Goal: Task Accomplishment & Management: Use online tool/utility

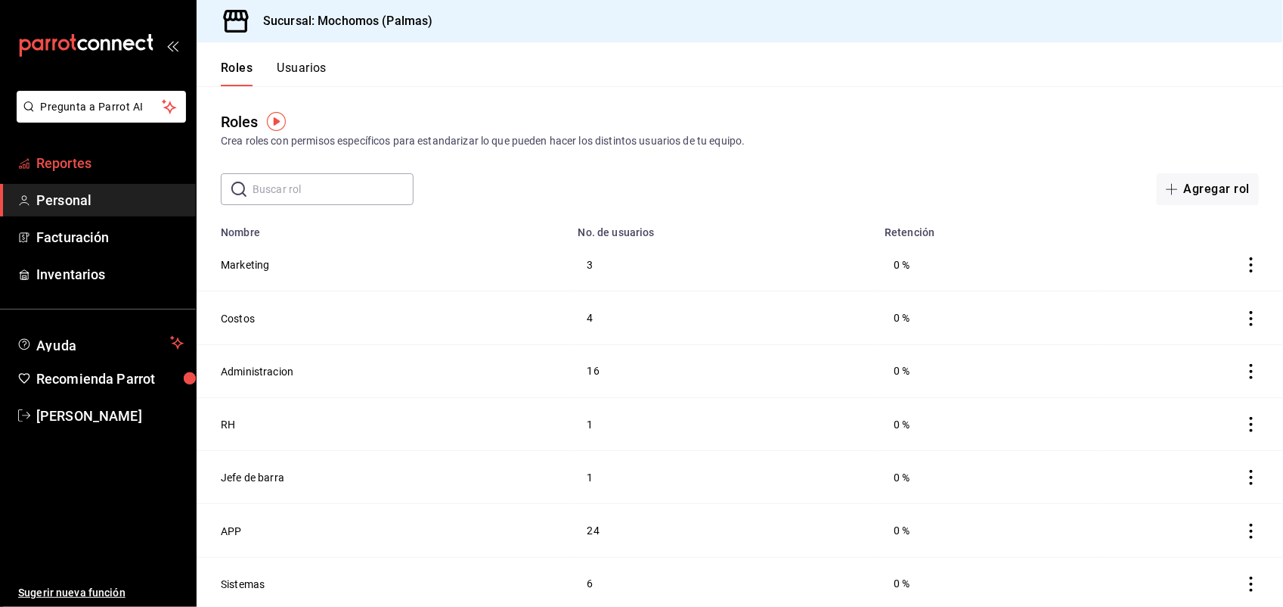
click at [107, 163] on span "Reportes" at bounding box center [109, 163] width 147 height 20
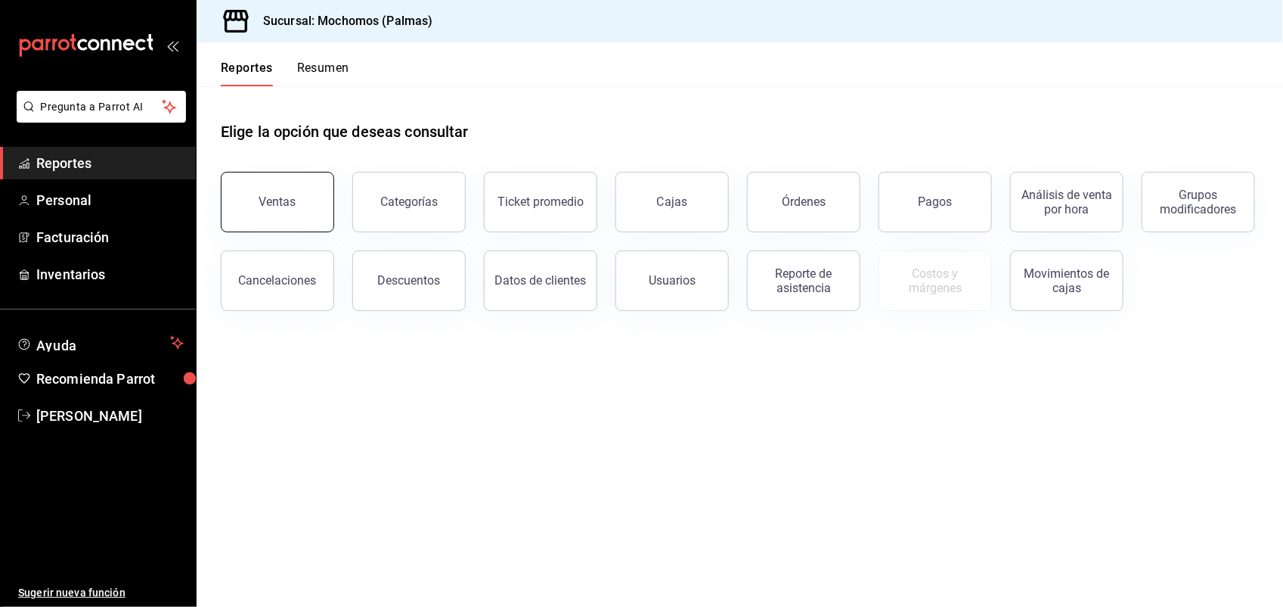
click at [318, 195] on button "Ventas" at bounding box center [277, 202] width 113 height 61
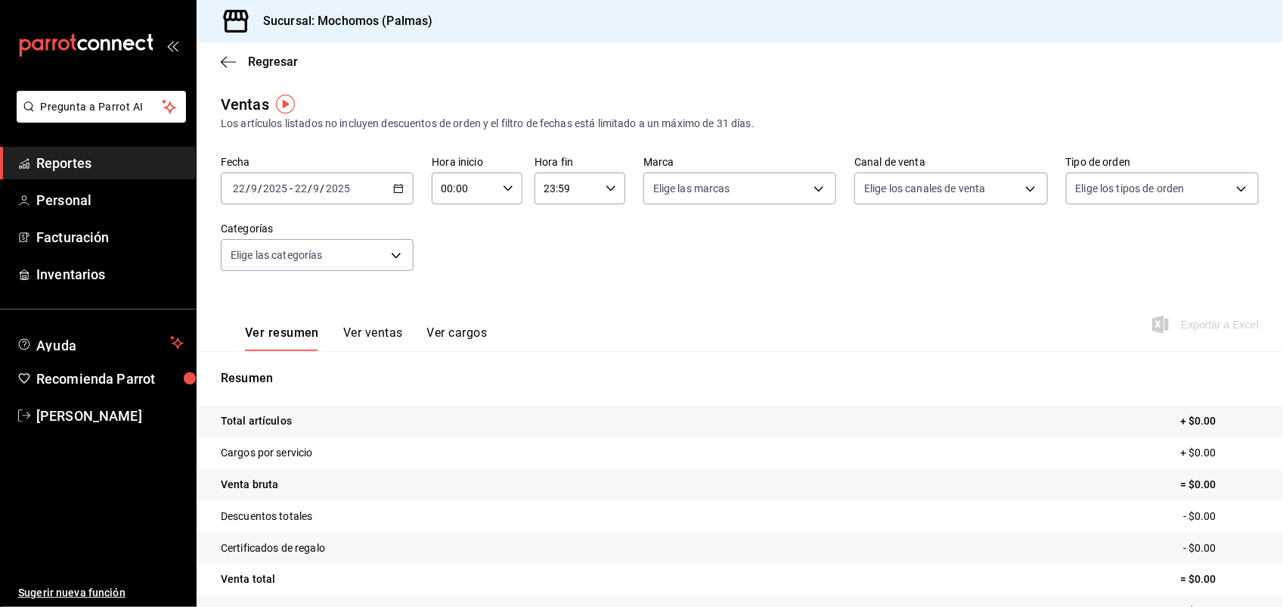
click at [393, 188] on icon "button" at bounding box center [398, 188] width 11 height 11
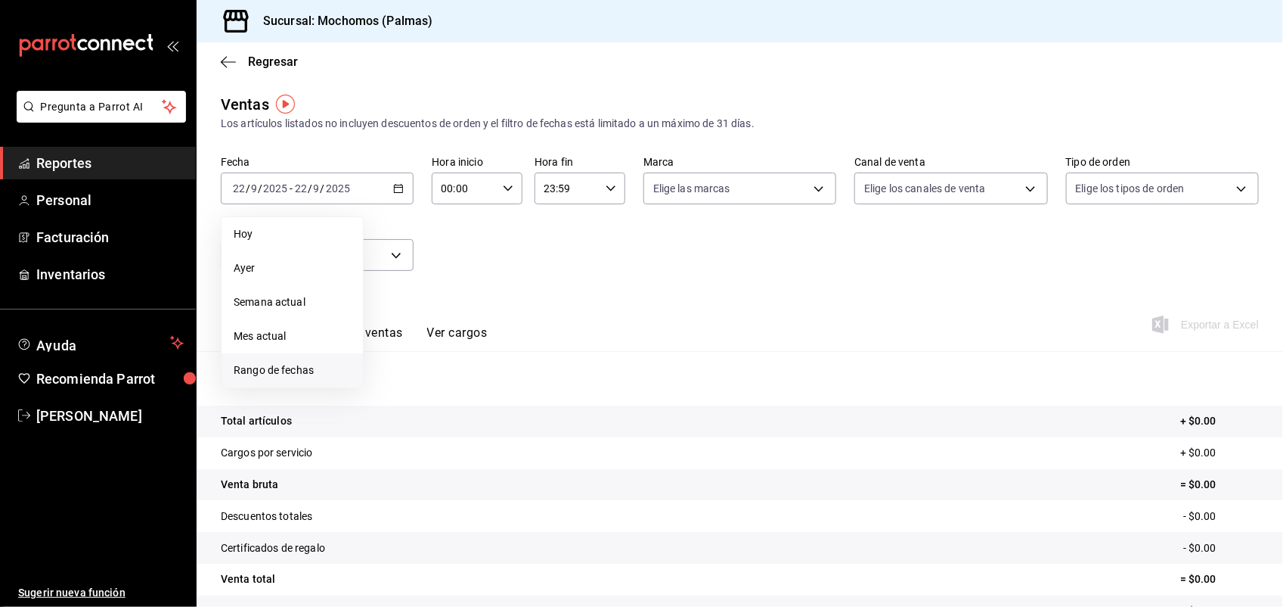
click at [311, 360] on li "Rango de fechas" at bounding box center [292, 370] width 141 height 34
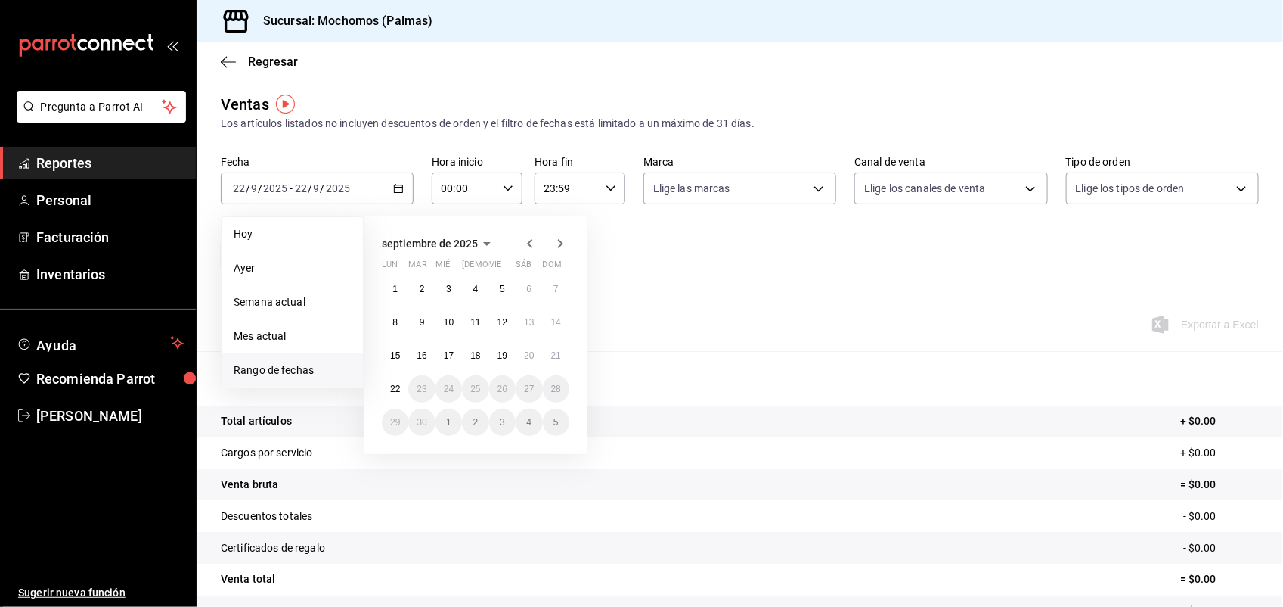
click at [527, 241] on icon "button" at bounding box center [530, 243] width 18 height 18
click at [479, 359] on abbr "17" at bounding box center [475, 355] width 10 height 11
click at [567, 239] on icon "button" at bounding box center [560, 243] width 18 height 18
click at [562, 239] on icon "button" at bounding box center [560, 243] width 18 height 18
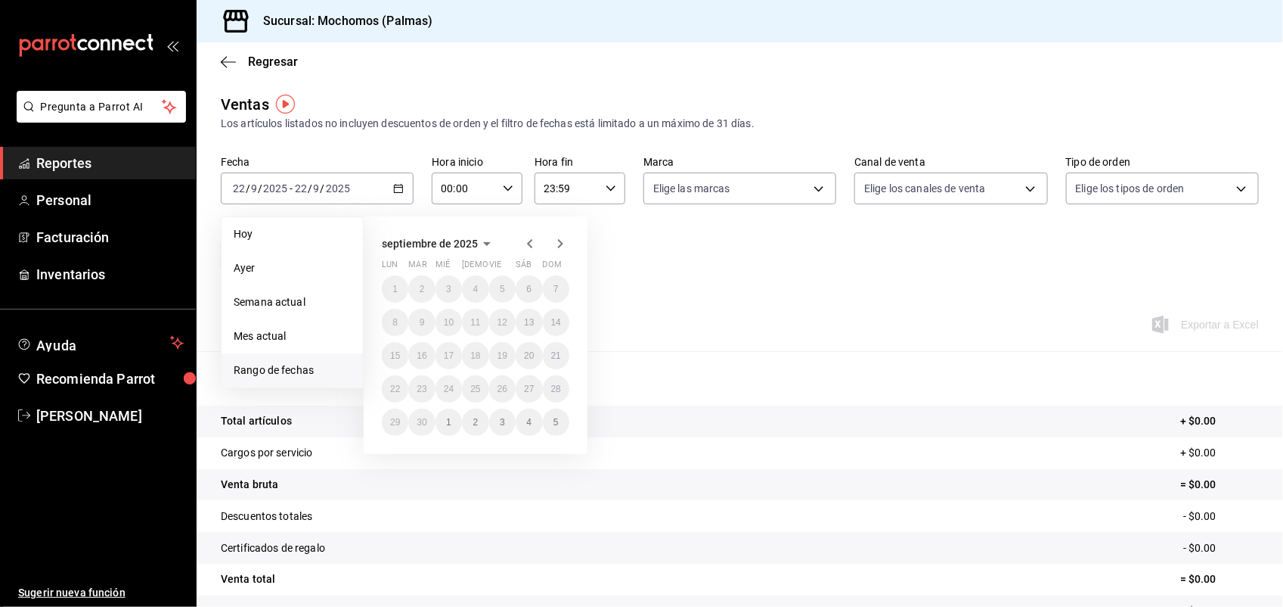
click at [533, 242] on icon "button" at bounding box center [530, 243] width 18 height 18
click at [452, 293] on abbr "30" at bounding box center [449, 289] width 10 height 11
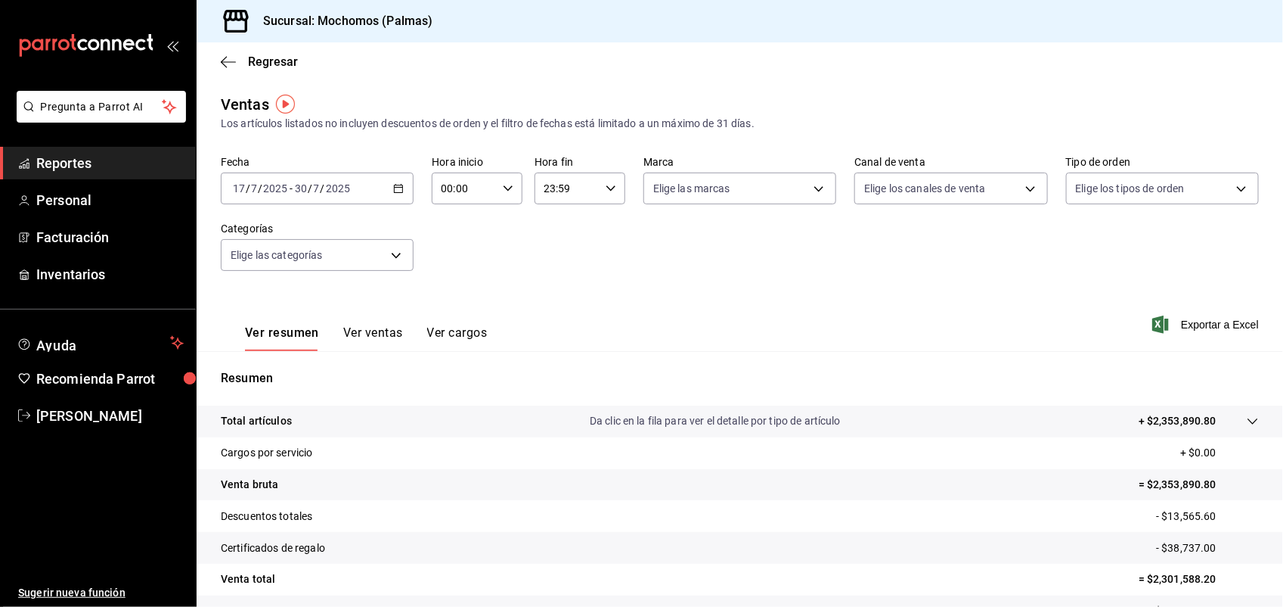
click at [395, 186] on icon "button" at bounding box center [398, 188] width 11 height 11
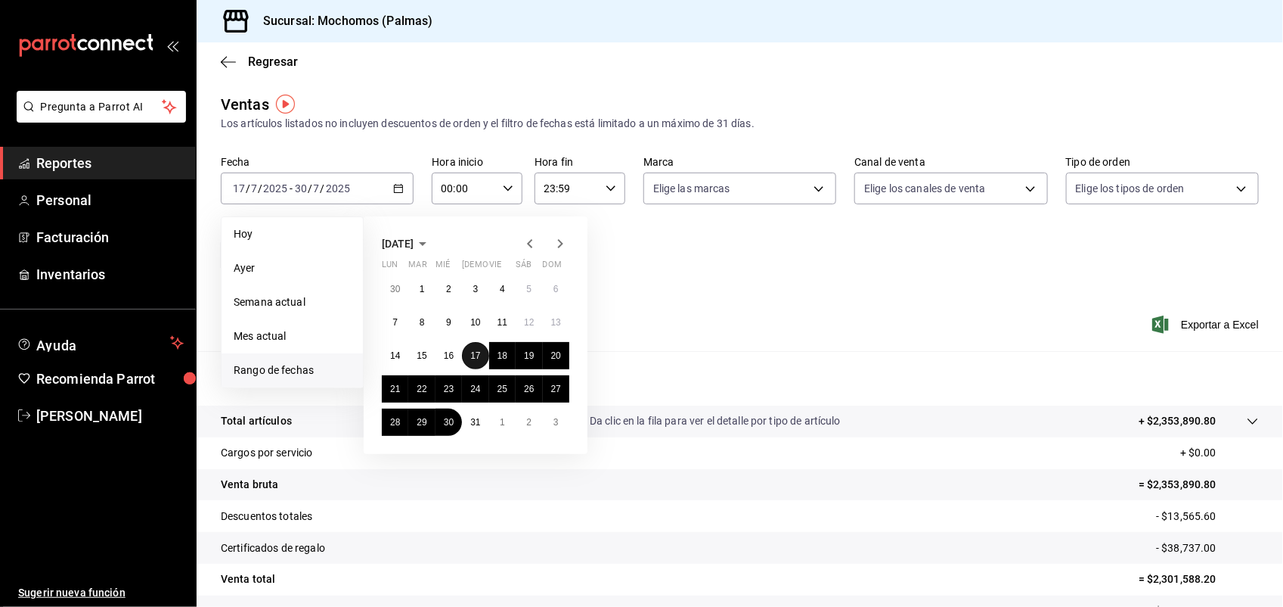
click at [471, 352] on abbr "17" at bounding box center [475, 355] width 10 height 11
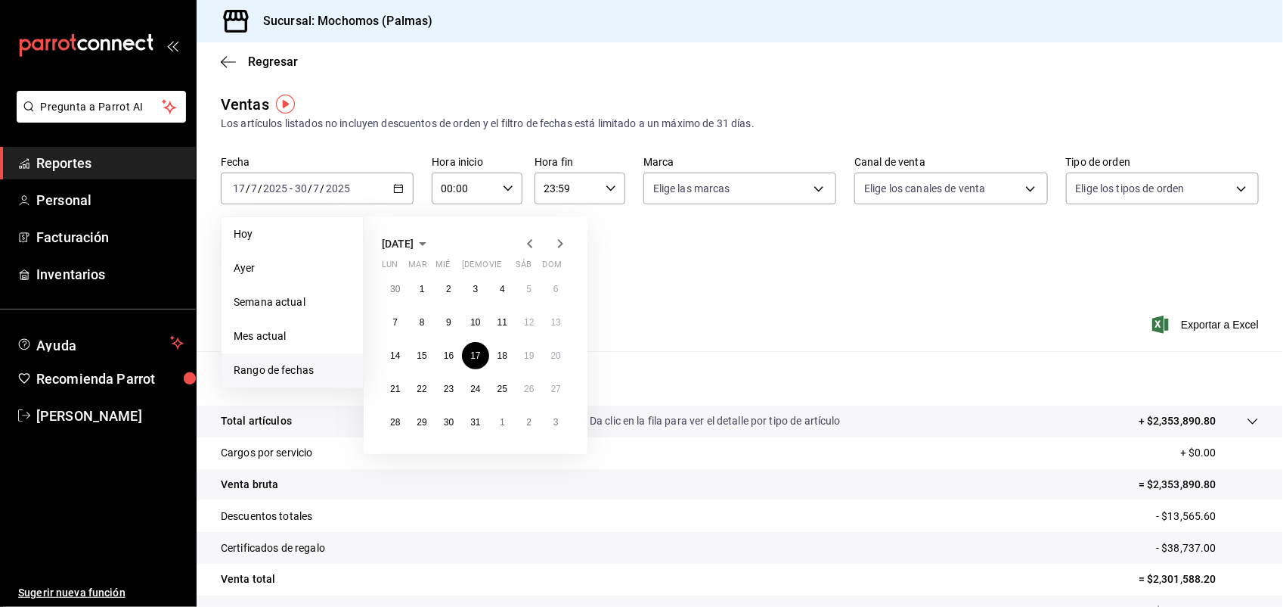
click at [560, 246] on icon "button" at bounding box center [560, 243] width 5 height 9
click at [622, 262] on div "[DATE] lun mar mié jue vie sáb dom 28 29 30 31 1 2 3 4 5 6 7 8 9 10 11 12 13 14…" at bounding box center [496, 329] width 265 height 250
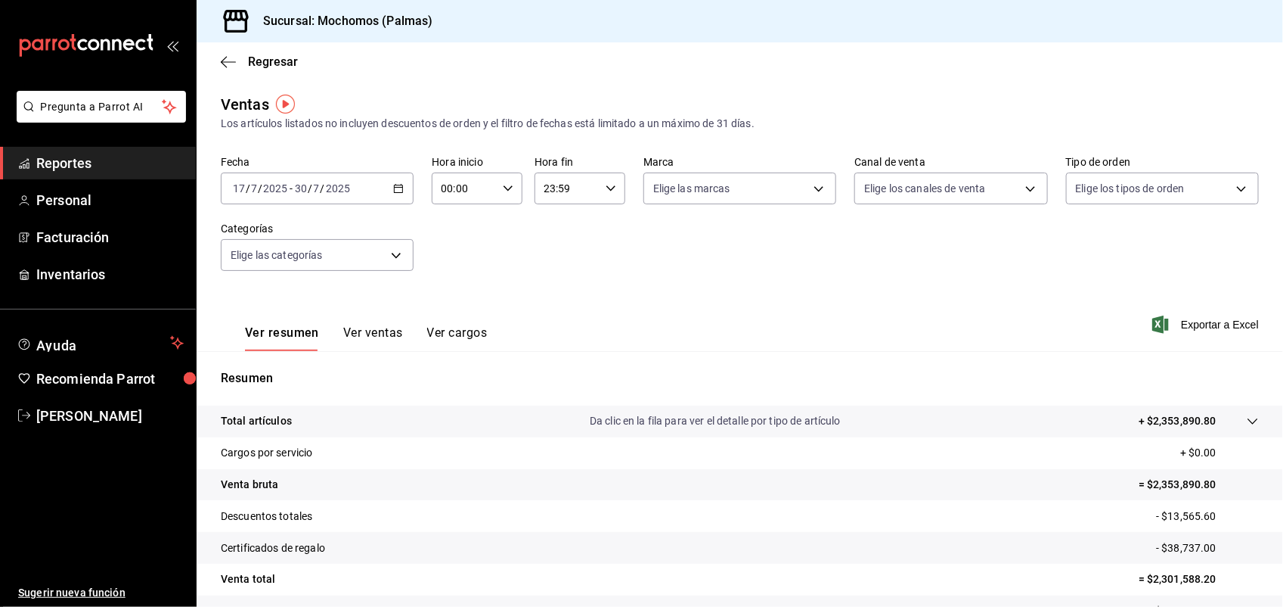
click at [393, 187] on icon "button" at bounding box center [398, 188] width 11 height 11
click at [323, 188] on span "/" at bounding box center [323, 188] width 5 height 12
click at [391, 182] on div "[DATE] [DATE] - [DATE] [DATE]" at bounding box center [317, 188] width 193 height 32
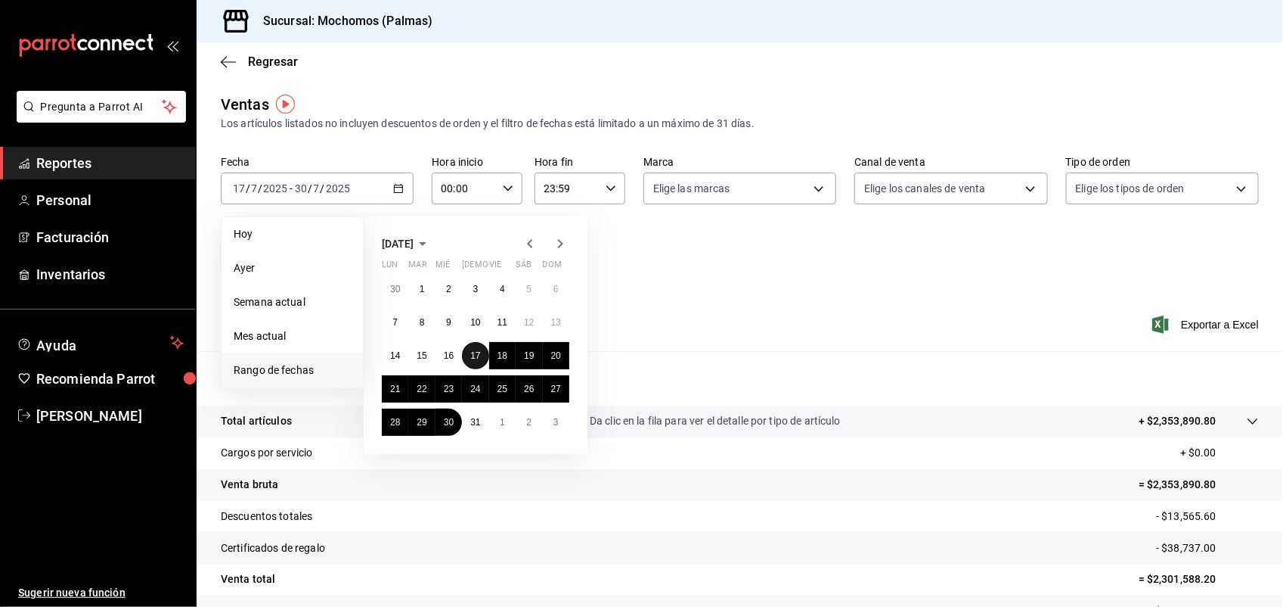
click at [466, 349] on button "17" at bounding box center [475, 355] width 26 height 27
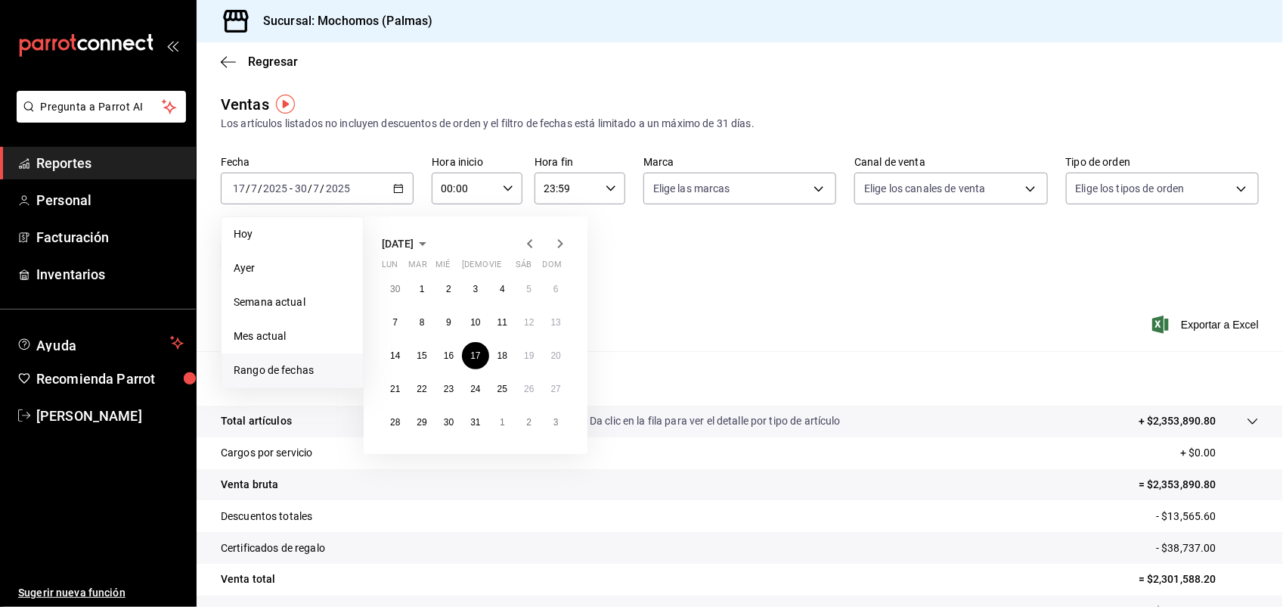
click at [561, 243] on icon "button" at bounding box center [560, 243] width 5 height 9
click at [564, 250] on icon "button" at bounding box center [560, 243] width 18 height 18
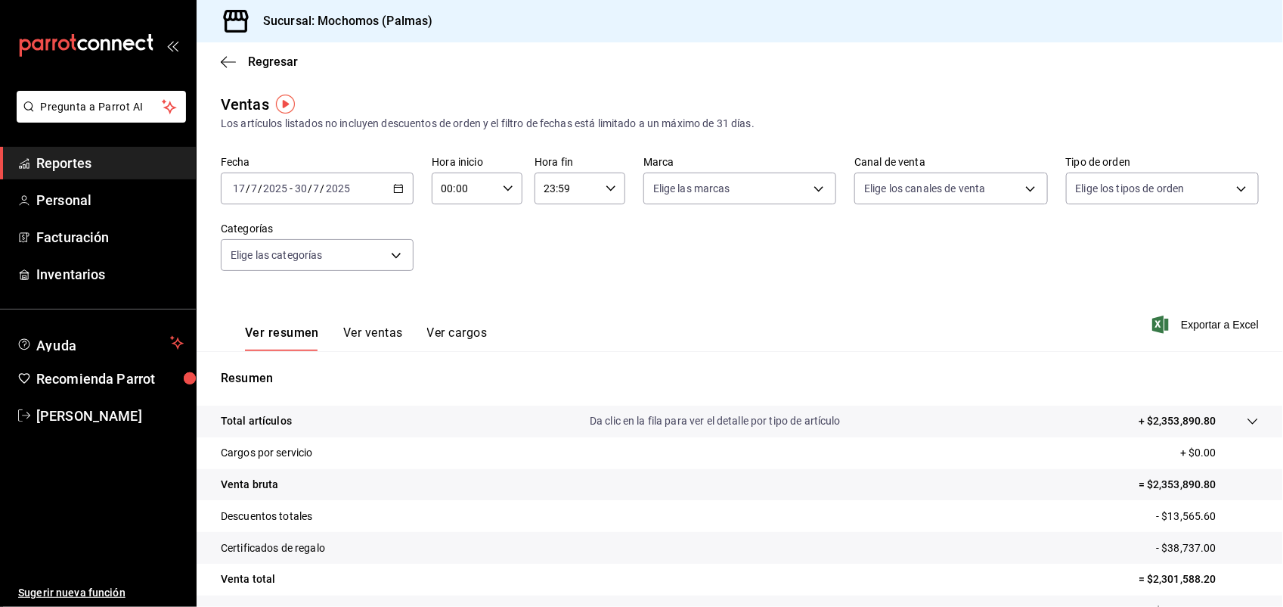
click at [730, 253] on div "Fecha [DATE] [DATE] - [DATE] [DATE] Hora inicio 00:00 Hora inicio Hora fin 23:5…" at bounding box center [740, 222] width 1038 height 133
click at [386, 183] on div "[DATE] [DATE] - [DATE] [DATE]" at bounding box center [317, 188] width 193 height 32
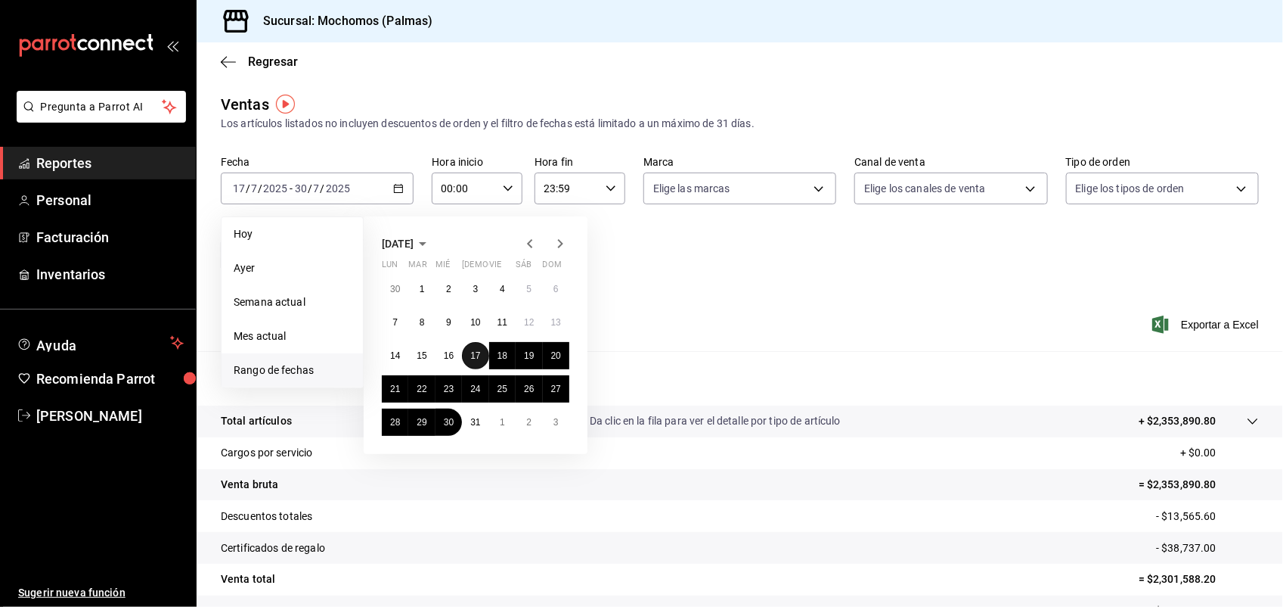
click at [473, 348] on button "17" at bounding box center [475, 355] width 26 height 27
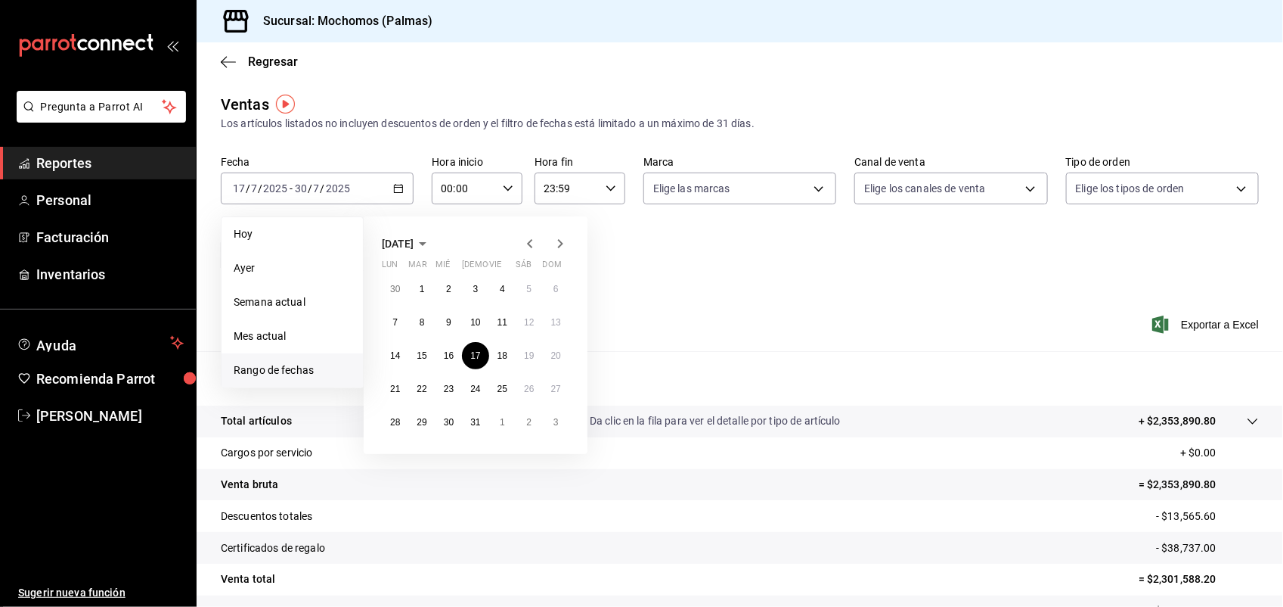
click at [560, 244] on icon "button" at bounding box center [560, 243] width 18 height 18
click at [327, 378] on li "Rango de fechas" at bounding box center [292, 370] width 141 height 34
click at [316, 371] on span "Rango de fechas" at bounding box center [292, 370] width 117 height 16
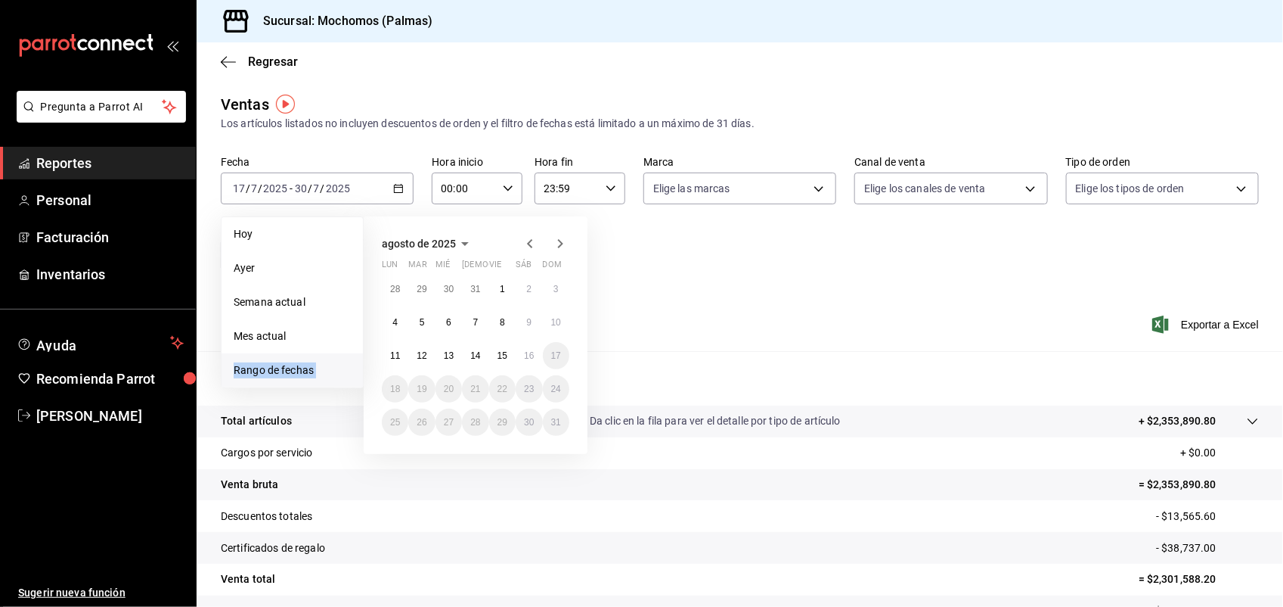
click at [316, 371] on span "Rango de fechas" at bounding box center [292, 370] width 117 height 16
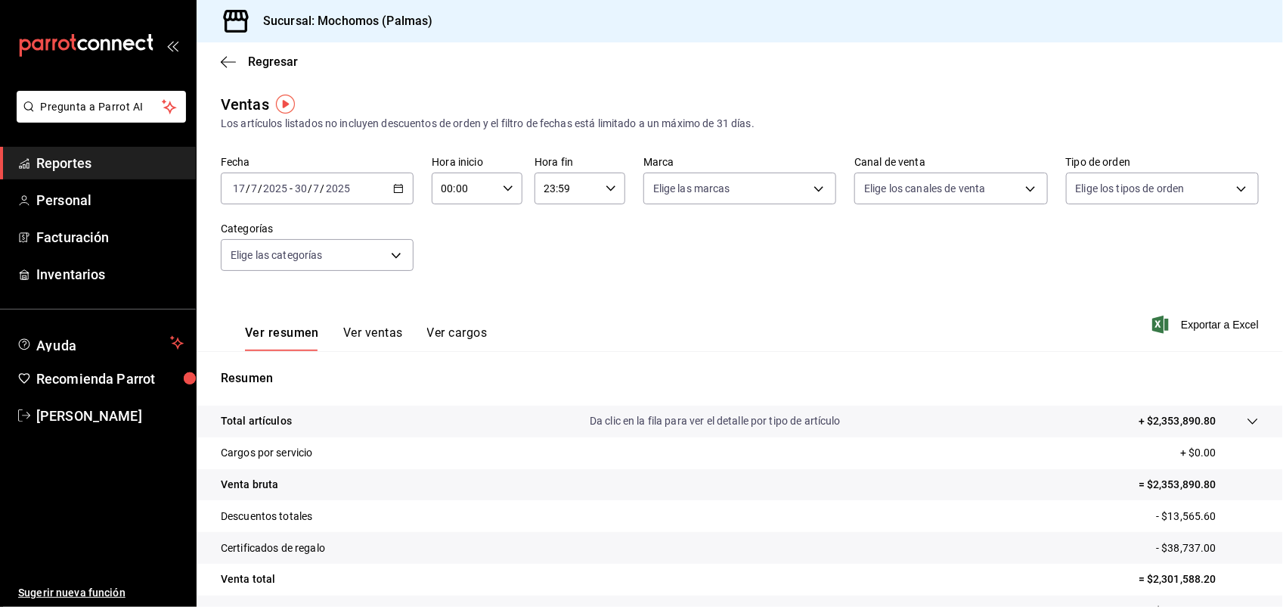
click at [247, 183] on span "/" at bounding box center [248, 188] width 5 height 12
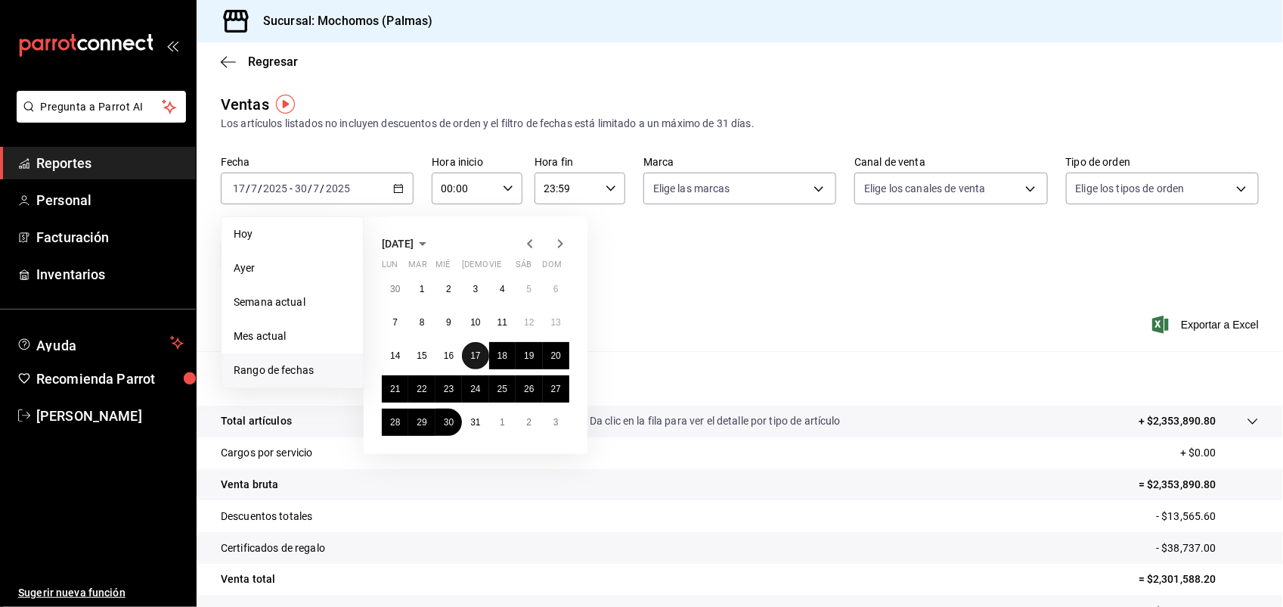
click at [479, 353] on abbr "17" at bounding box center [475, 355] width 10 height 11
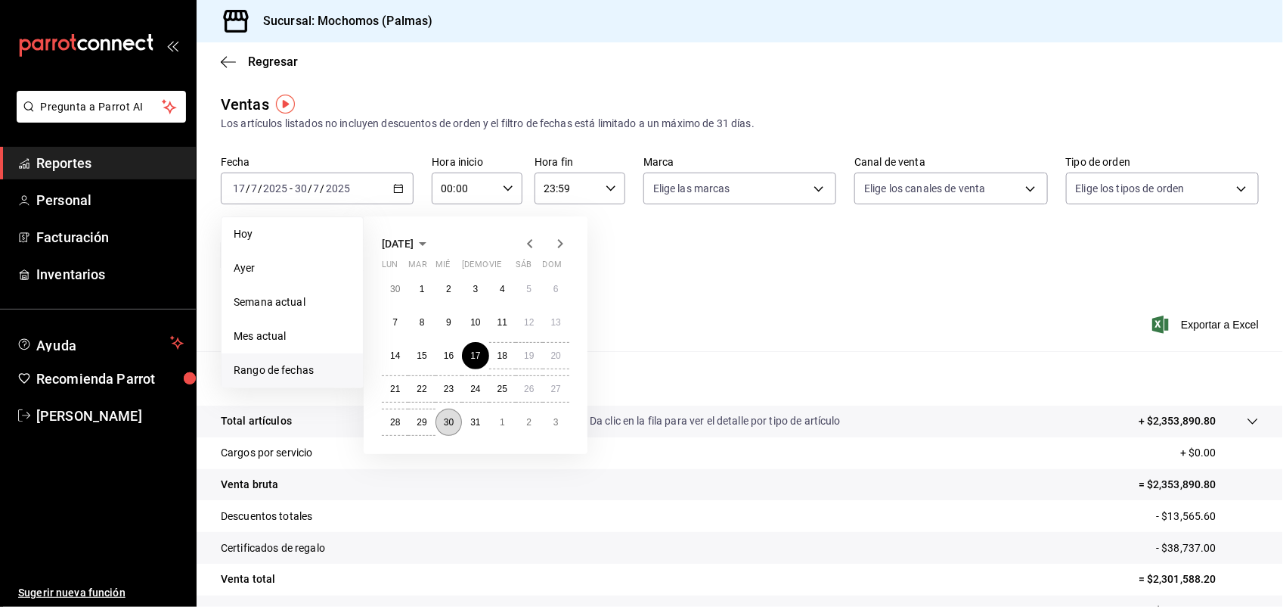
click at [455, 416] on button "30" at bounding box center [449, 421] width 26 height 27
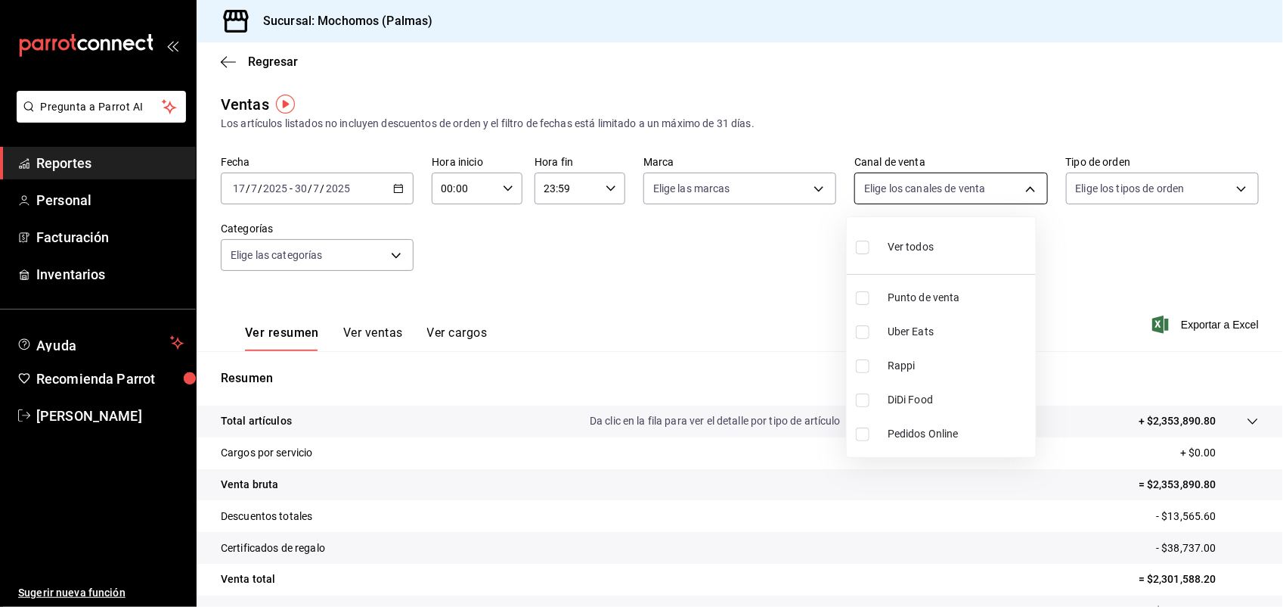
click at [991, 191] on body "Pregunta a Parrot AI Reportes Personal Facturación Inventarios Ayuda Recomienda…" at bounding box center [641, 303] width 1283 height 607
click at [1231, 185] on div at bounding box center [641, 303] width 1283 height 607
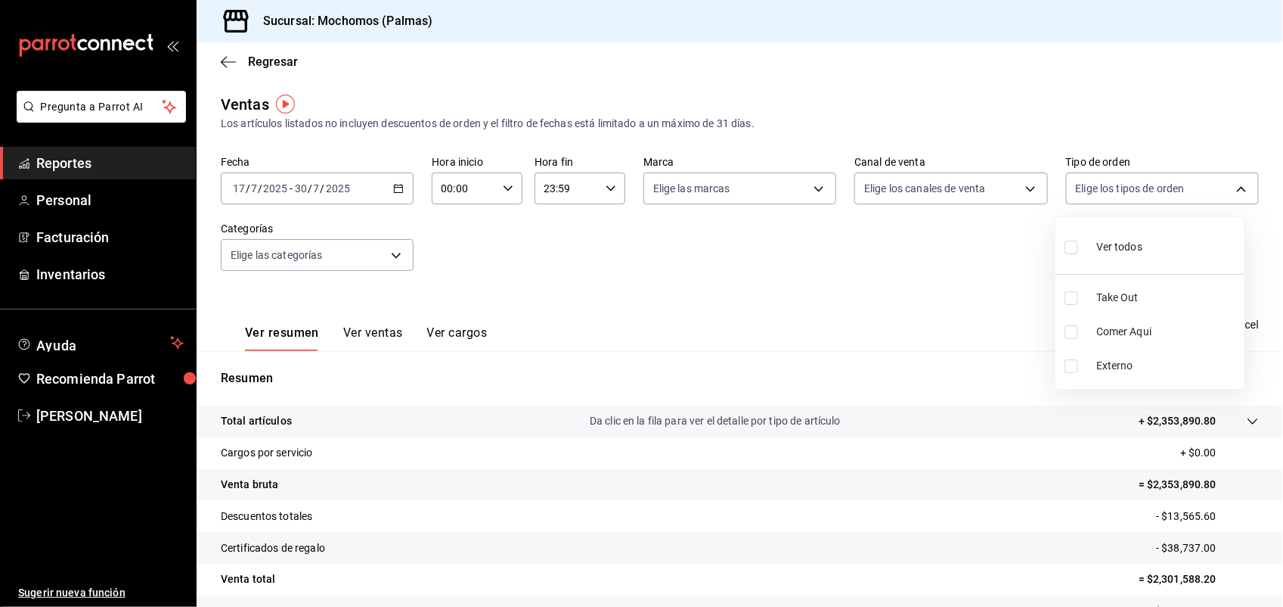
click at [1231, 185] on body "Pregunta a Parrot AI Reportes Personal Facturación Inventarios Ayuda Recomienda…" at bounding box center [641, 303] width 1283 height 607
click at [1231, 185] on div at bounding box center [641, 303] width 1283 height 607
click at [392, 257] on body "Pregunta a Parrot AI Reportes Personal Facturación Inventarios Ayuda Recomienda…" at bounding box center [641, 303] width 1283 height 607
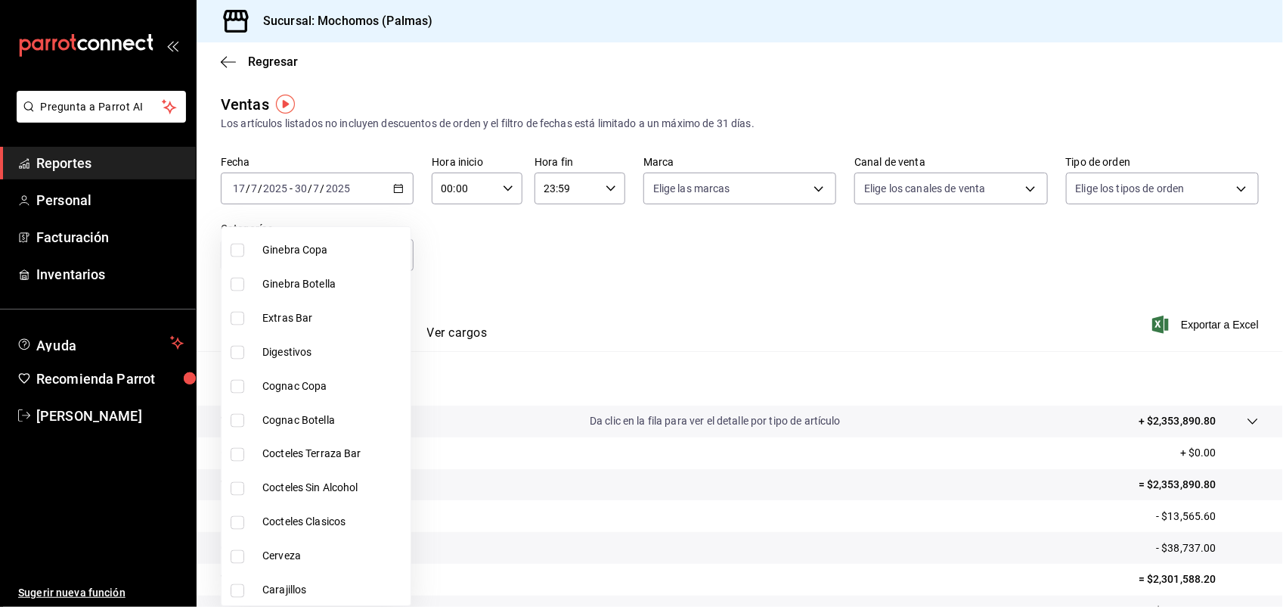
scroll to position [1097, 0]
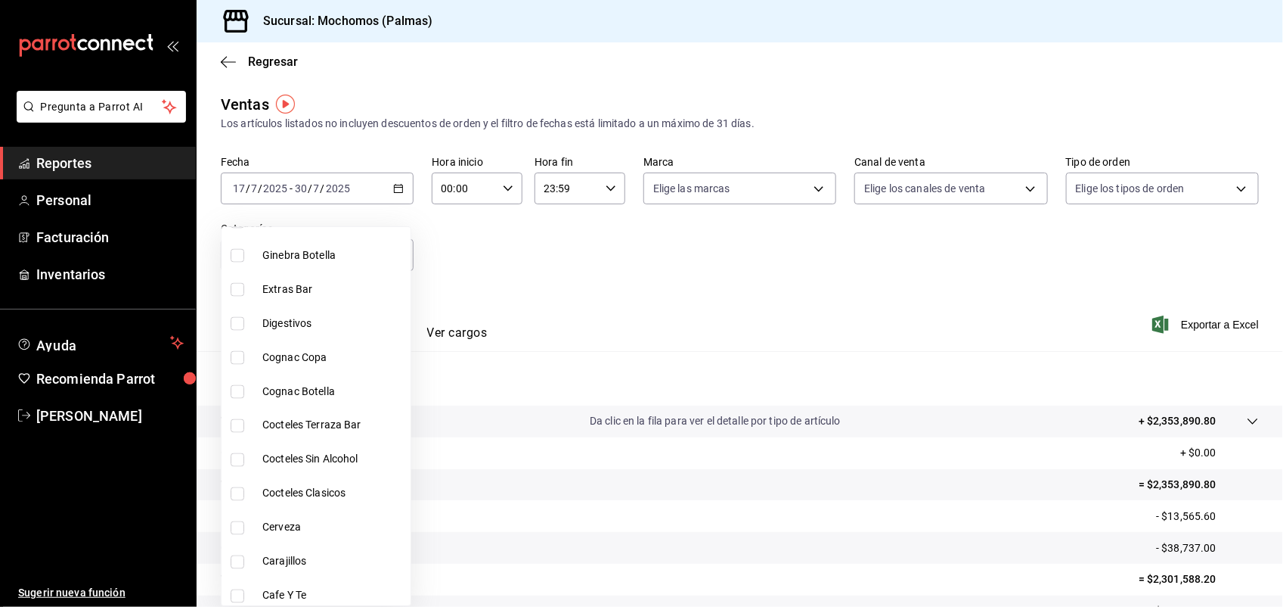
click at [622, 271] on div at bounding box center [641, 303] width 1283 height 607
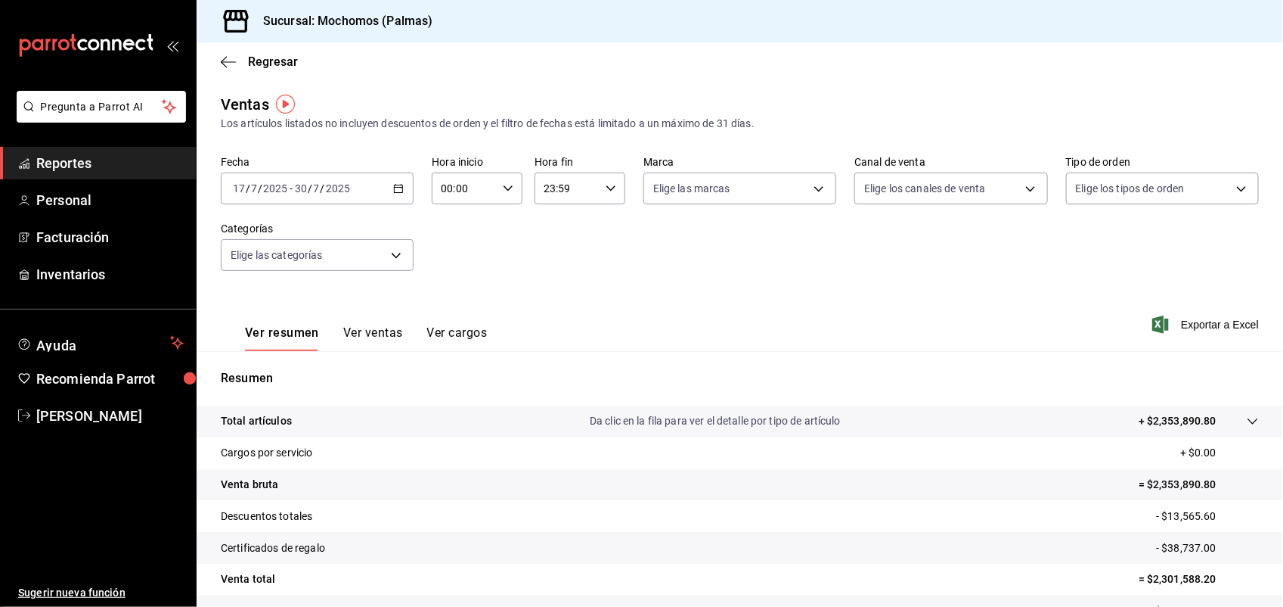
click at [1210, 312] on div "Ver resumen Ver ventas Ver cargos Exportar a Excel" at bounding box center [740, 320] width 1087 height 62
click at [1204, 318] on span "Exportar a Excel" at bounding box center [1208, 324] width 104 height 18
click at [393, 191] on icon "button" at bounding box center [398, 188] width 11 height 11
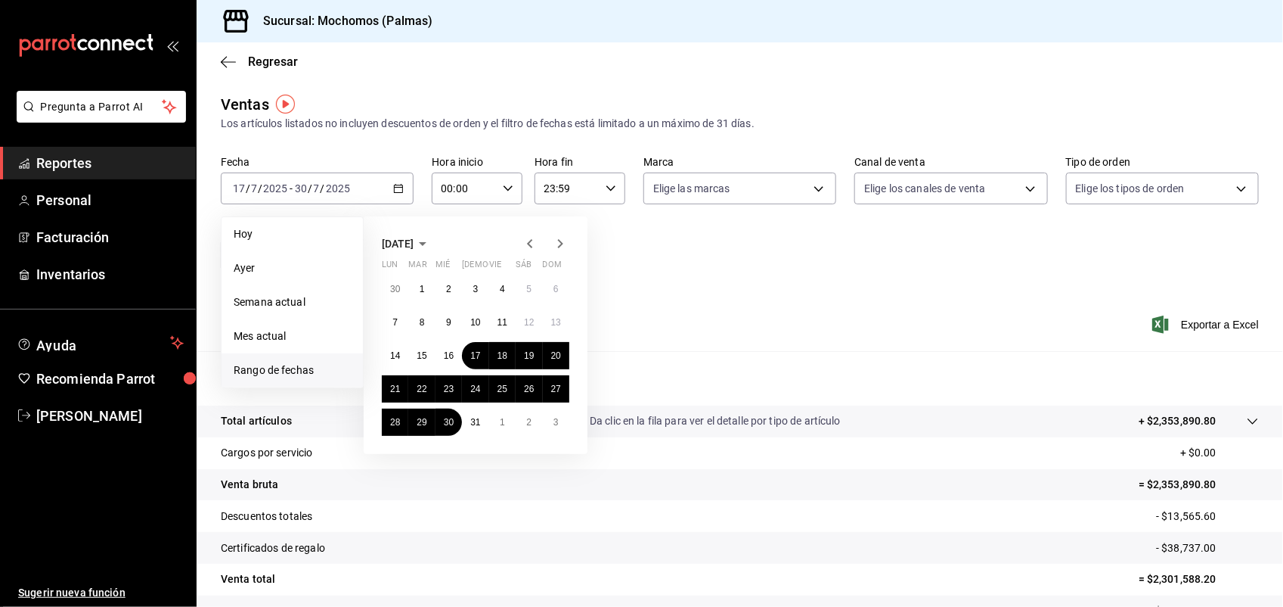
click at [603, 289] on div "[DATE] lun mar mié jue vie sáb dom 30 1 2 3 4 5 6 7 8 9 10 11 12 13 14 15 16 17…" at bounding box center [496, 329] width 265 height 250
click at [474, 420] on abbr "31" at bounding box center [475, 422] width 10 height 11
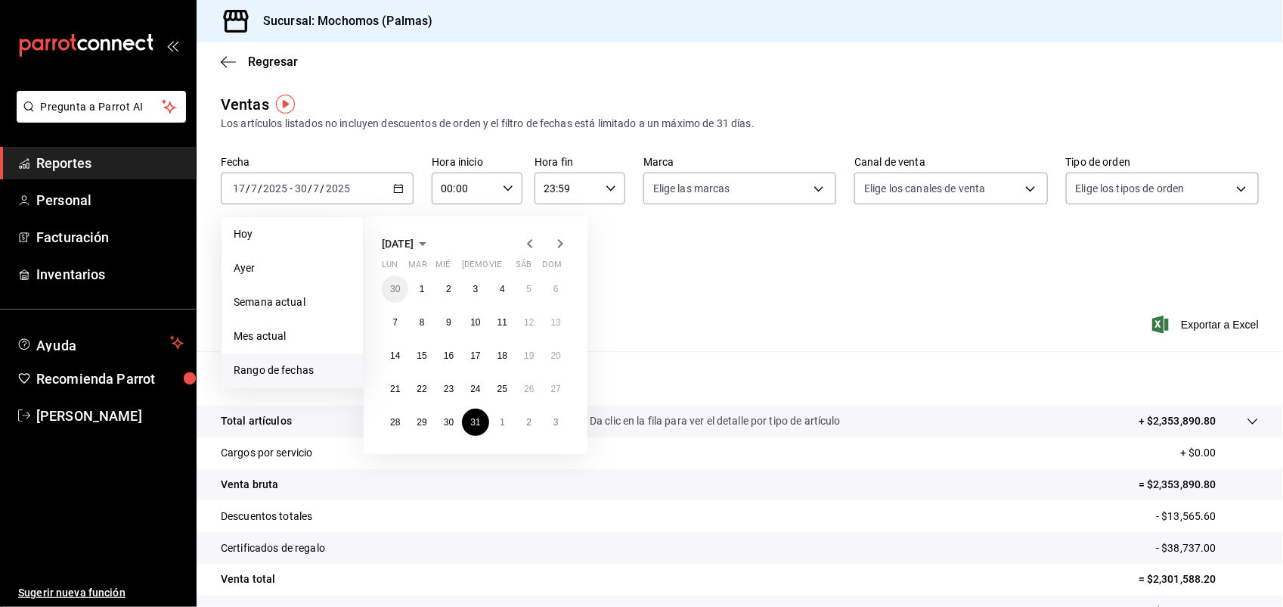
click at [561, 244] on icon "button" at bounding box center [560, 243] width 5 height 9
click at [529, 421] on abbr "30" at bounding box center [529, 422] width 10 height 11
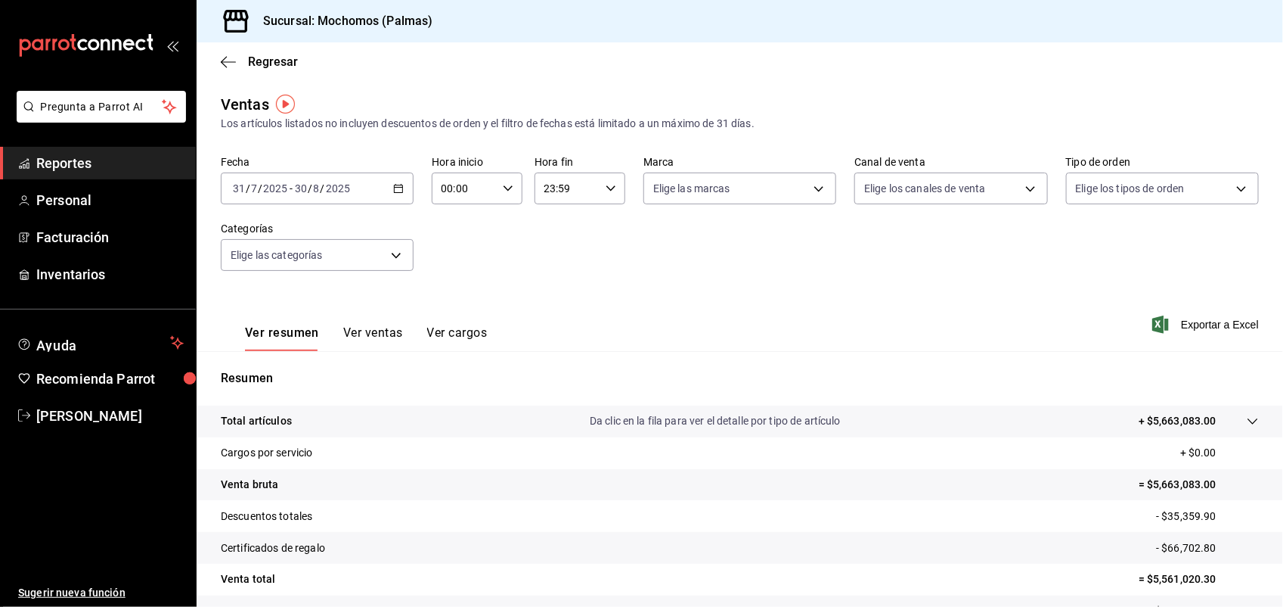
click at [503, 185] on icon "button" at bounding box center [508, 188] width 11 height 11
click at [456, 324] on button "03" at bounding box center [452, 336] width 39 height 30
type input "03:00"
click at [448, 213] on span "05" at bounding box center [452, 219] width 20 height 12
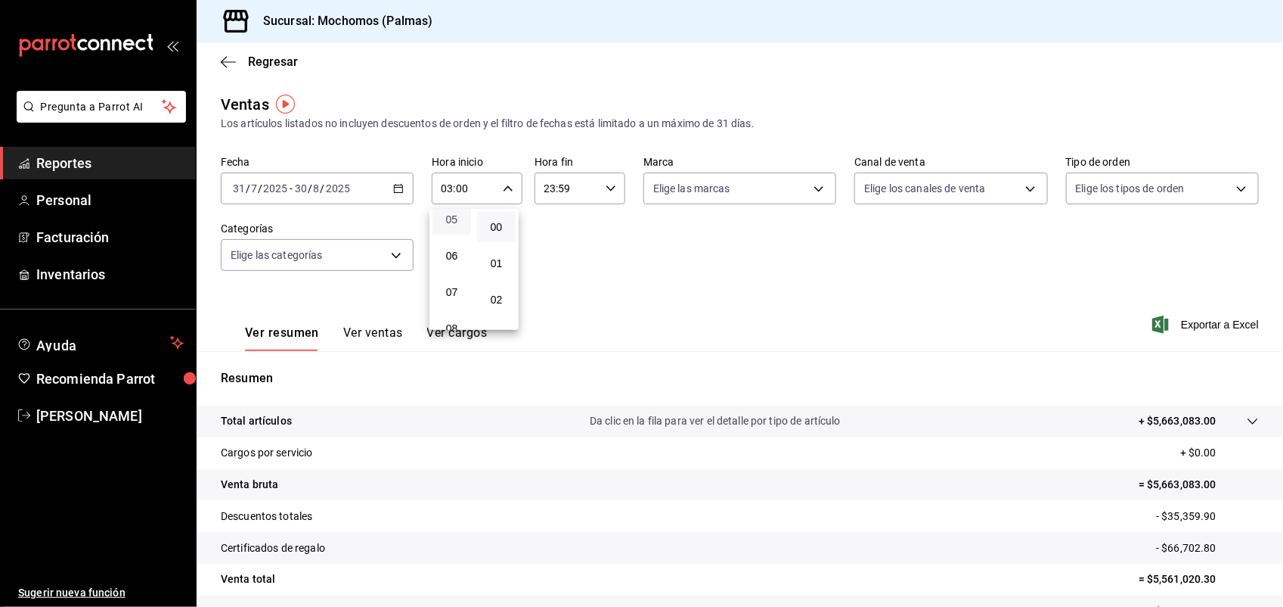
type input "05:00"
click at [607, 184] on div at bounding box center [641, 303] width 1283 height 607
click at [607, 184] on icon "button" at bounding box center [611, 188] width 11 height 11
click at [550, 217] on button "20" at bounding box center [553, 221] width 39 height 30
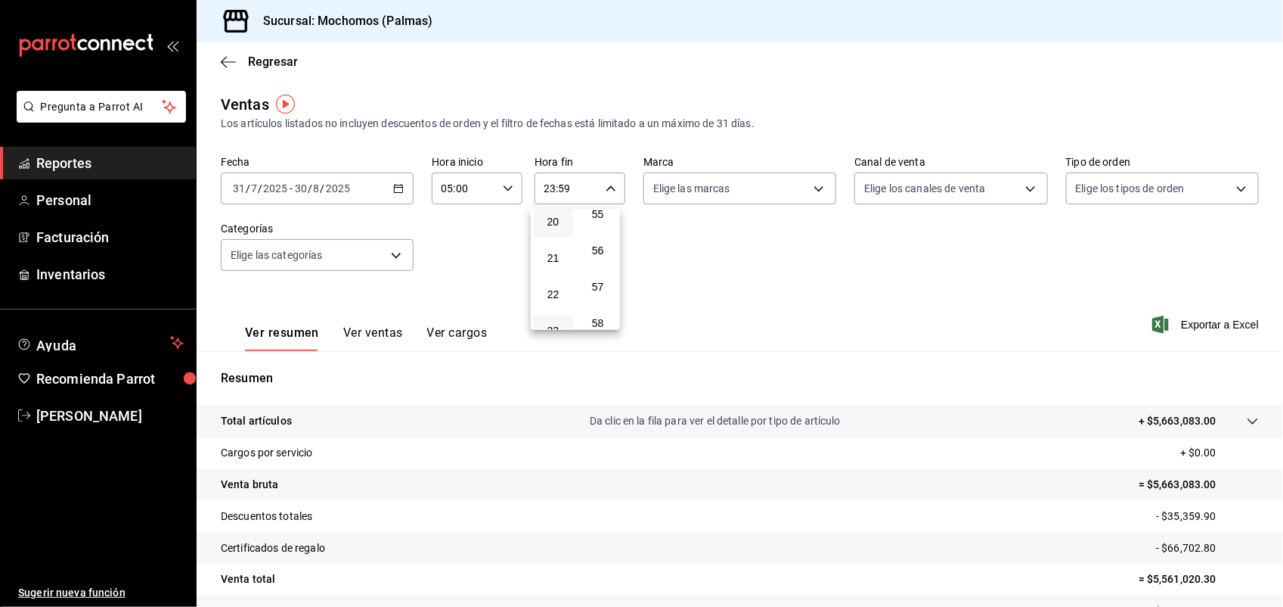
type input "20:59"
click at [550, 217] on button "20" at bounding box center [553, 221] width 39 height 30
click at [550, 276] on span "05" at bounding box center [553, 282] width 20 height 12
click at [601, 235] on button "56" at bounding box center [598, 250] width 39 height 30
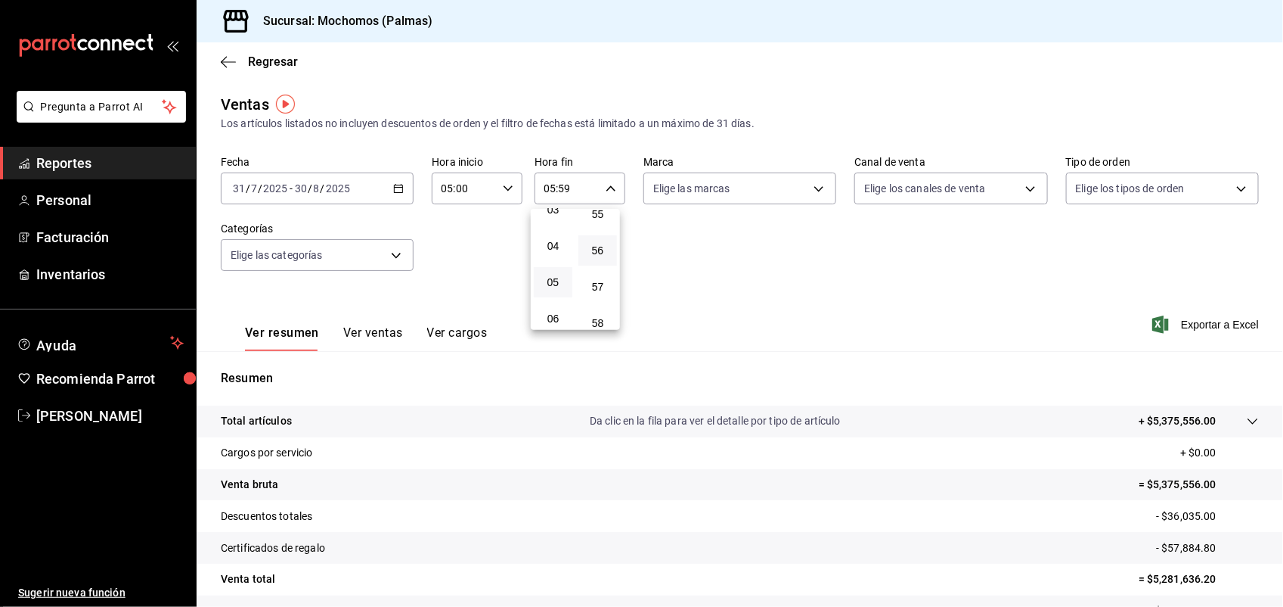
type input "05:56"
click at [597, 213] on button "00" at bounding box center [598, 227] width 39 height 30
type input "05:00"
click at [1180, 321] on div at bounding box center [641, 303] width 1283 height 607
click at [1163, 323] on span "Exportar a Excel" at bounding box center [1208, 324] width 104 height 18
